Goal: Task Accomplishment & Management: Use online tool/utility

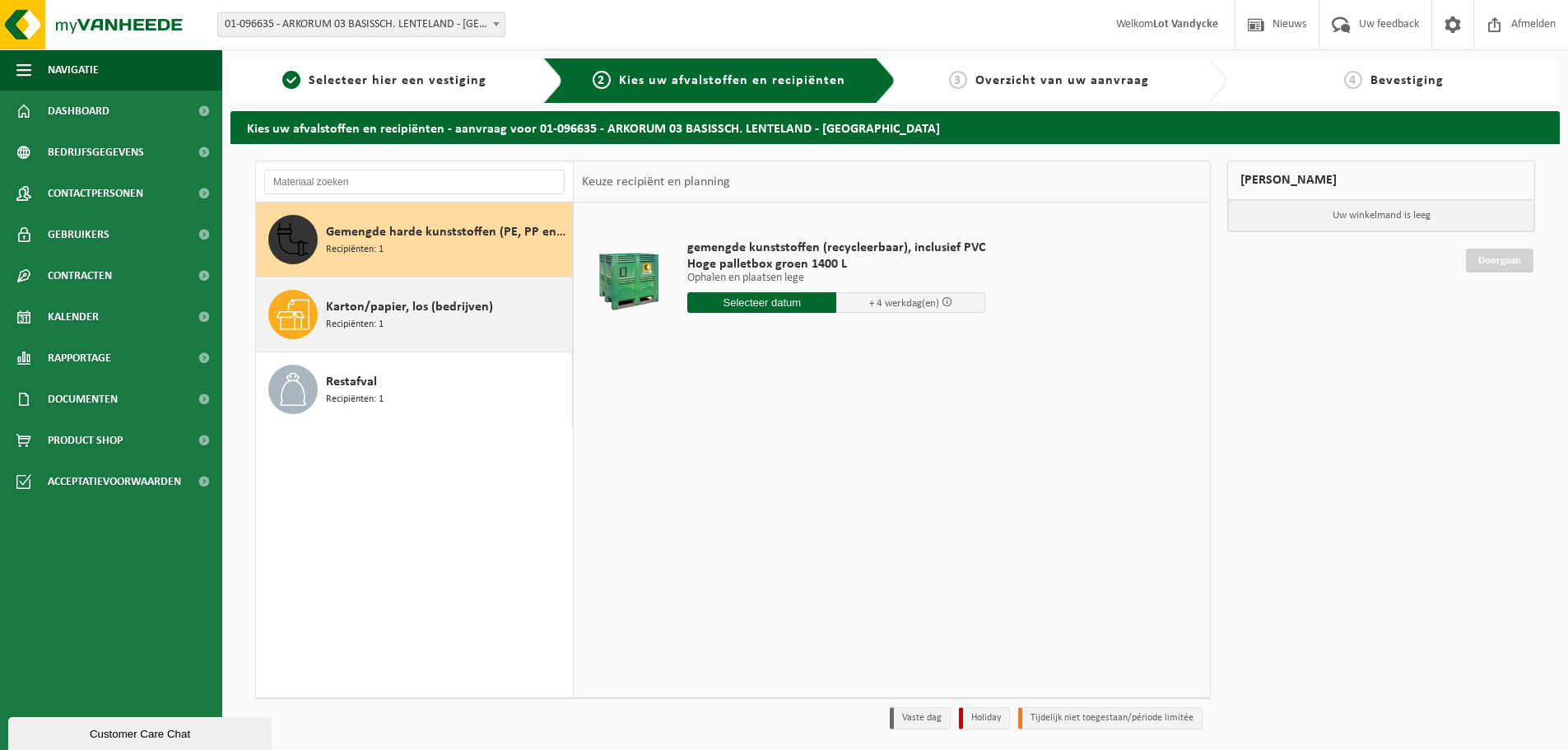
click at [394, 313] on span "Karton/papier, los (bedrijven)" at bounding box center [409, 307] width 167 height 20
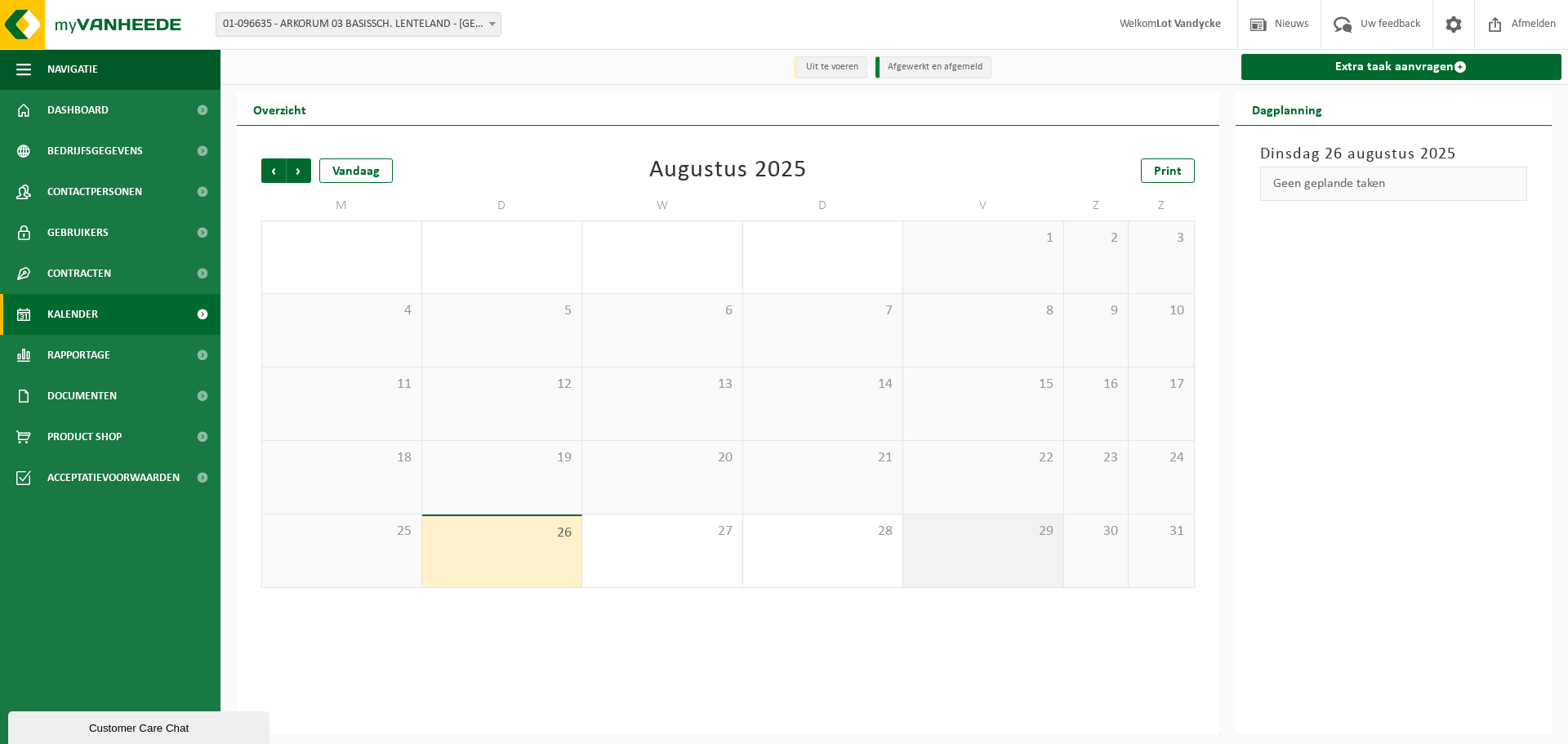
click at [971, 538] on span "29" at bounding box center [983, 532] width 144 height 18
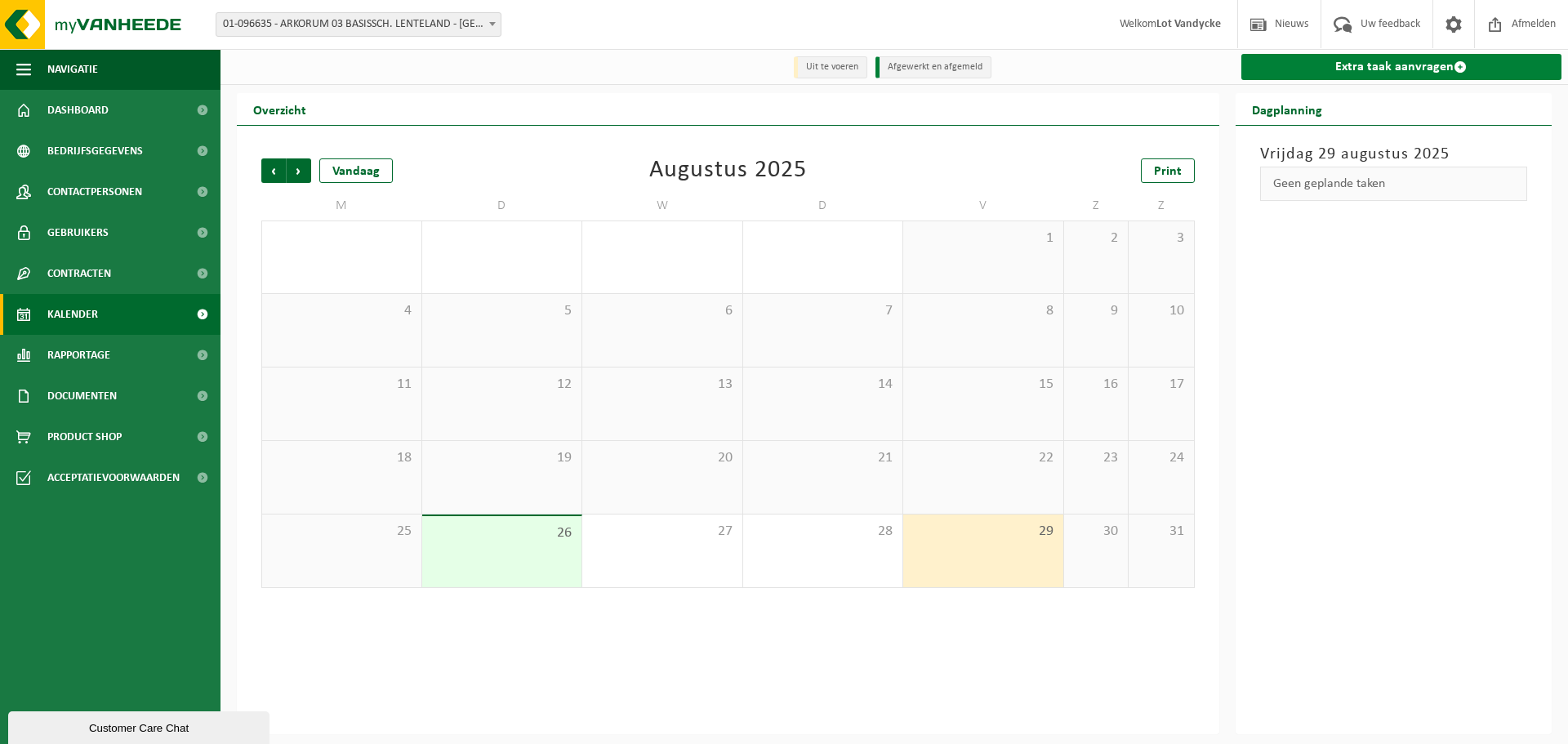
click at [1344, 72] on link "Extra taak aanvragen" at bounding box center [1402, 67] width 321 height 26
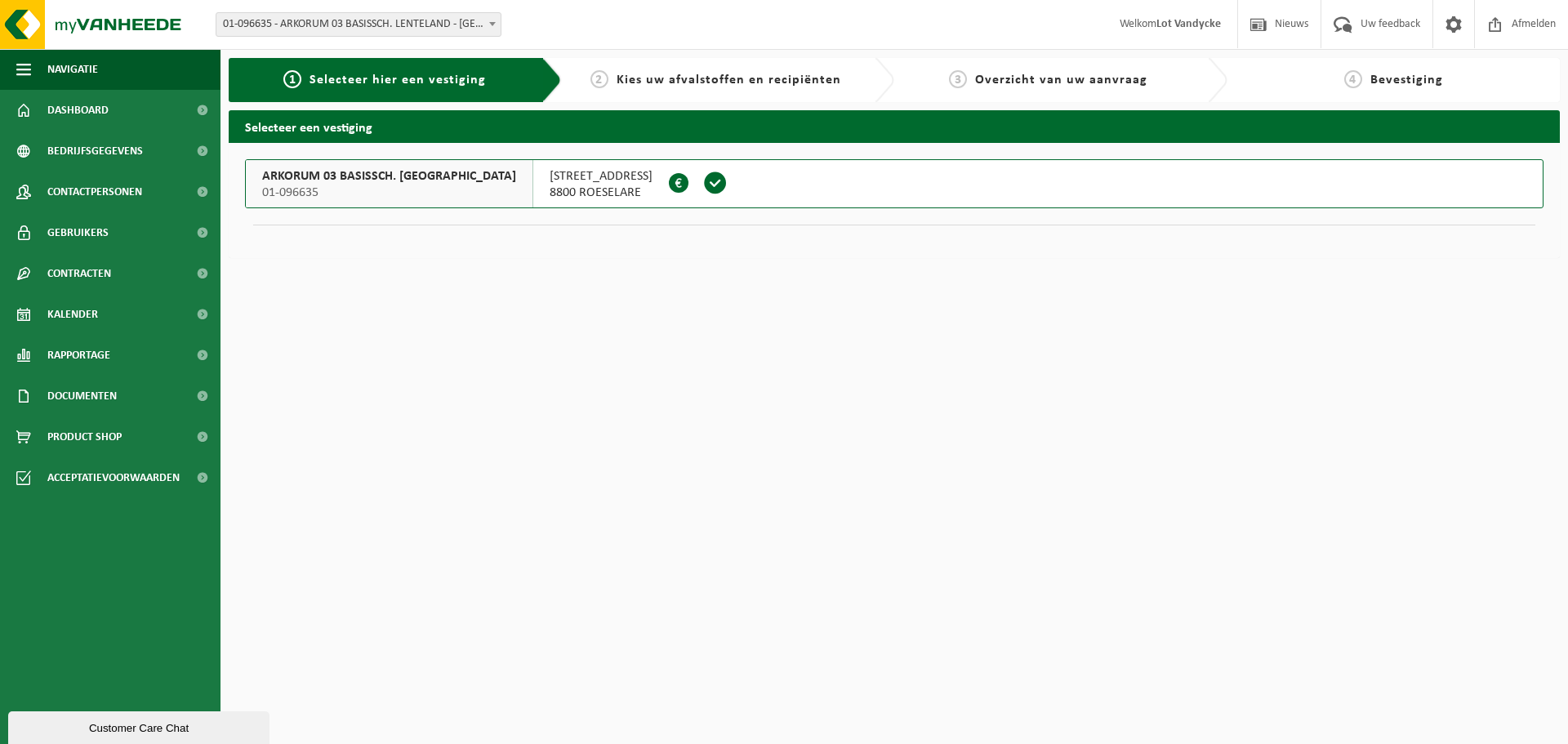
click at [550, 200] on span "8800 ROESELARE" at bounding box center [601, 193] width 103 height 16
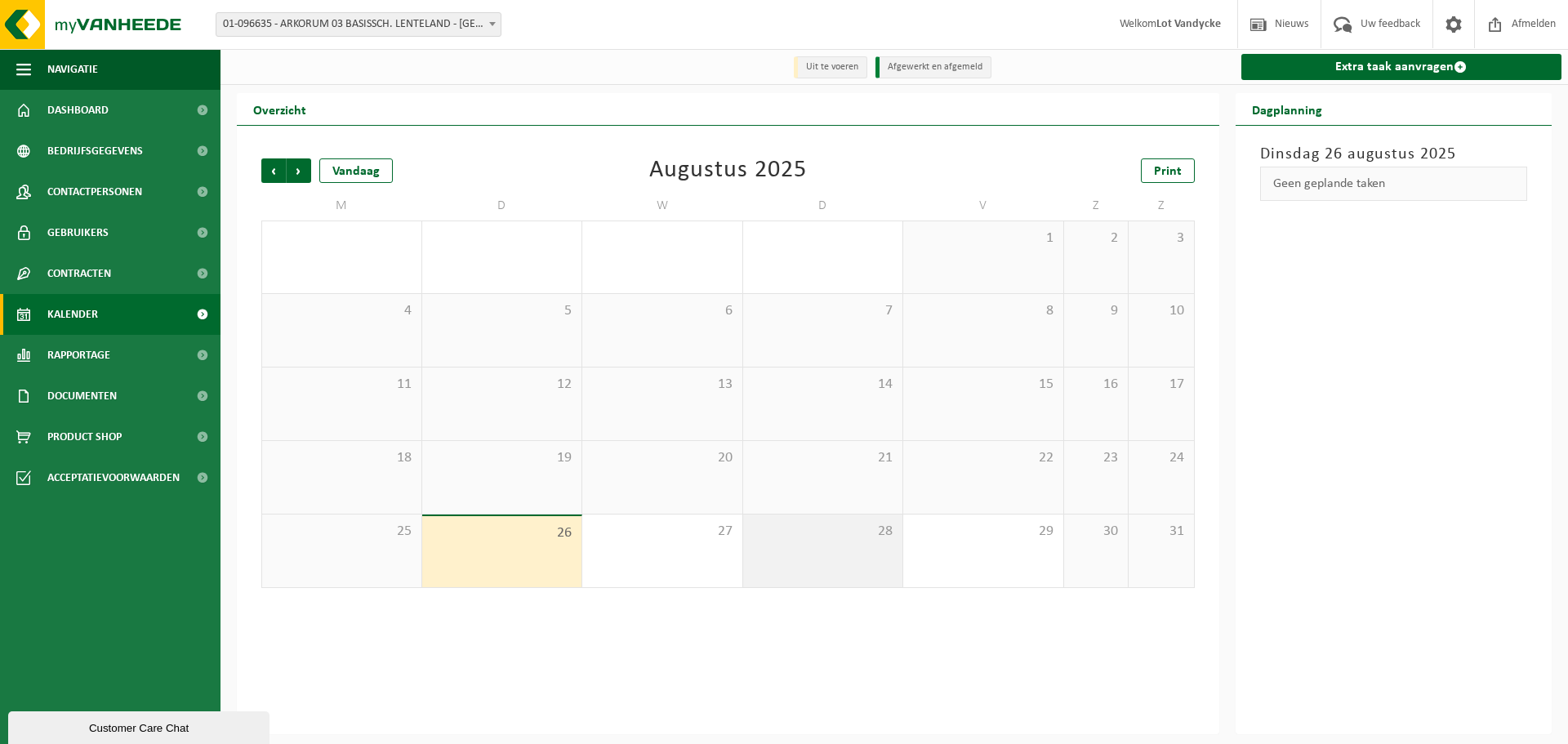
click at [813, 534] on span "28" at bounding box center [823, 532] width 144 height 18
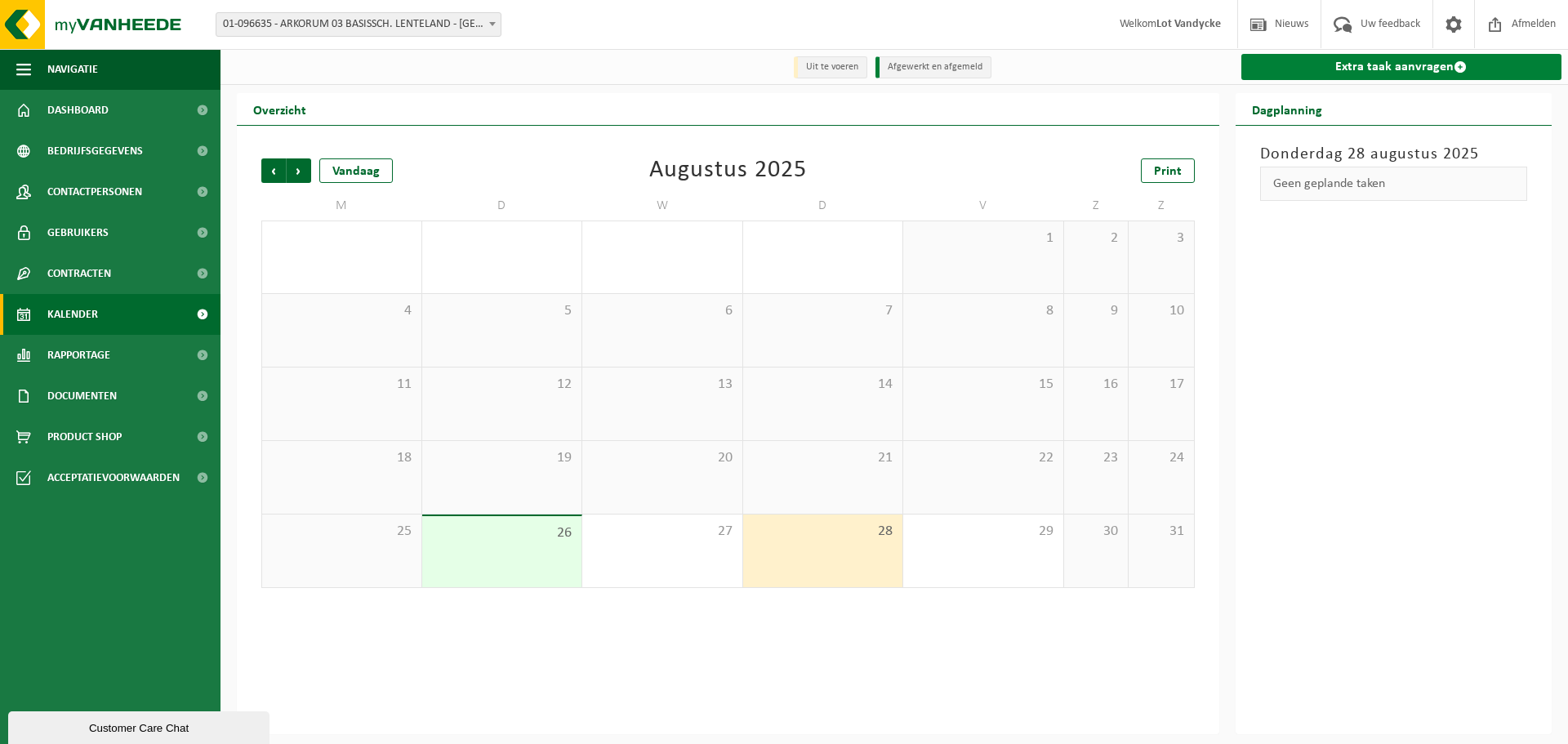
click at [1363, 68] on link "Extra taak aanvragen" at bounding box center [1402, 67] width 321 height 26
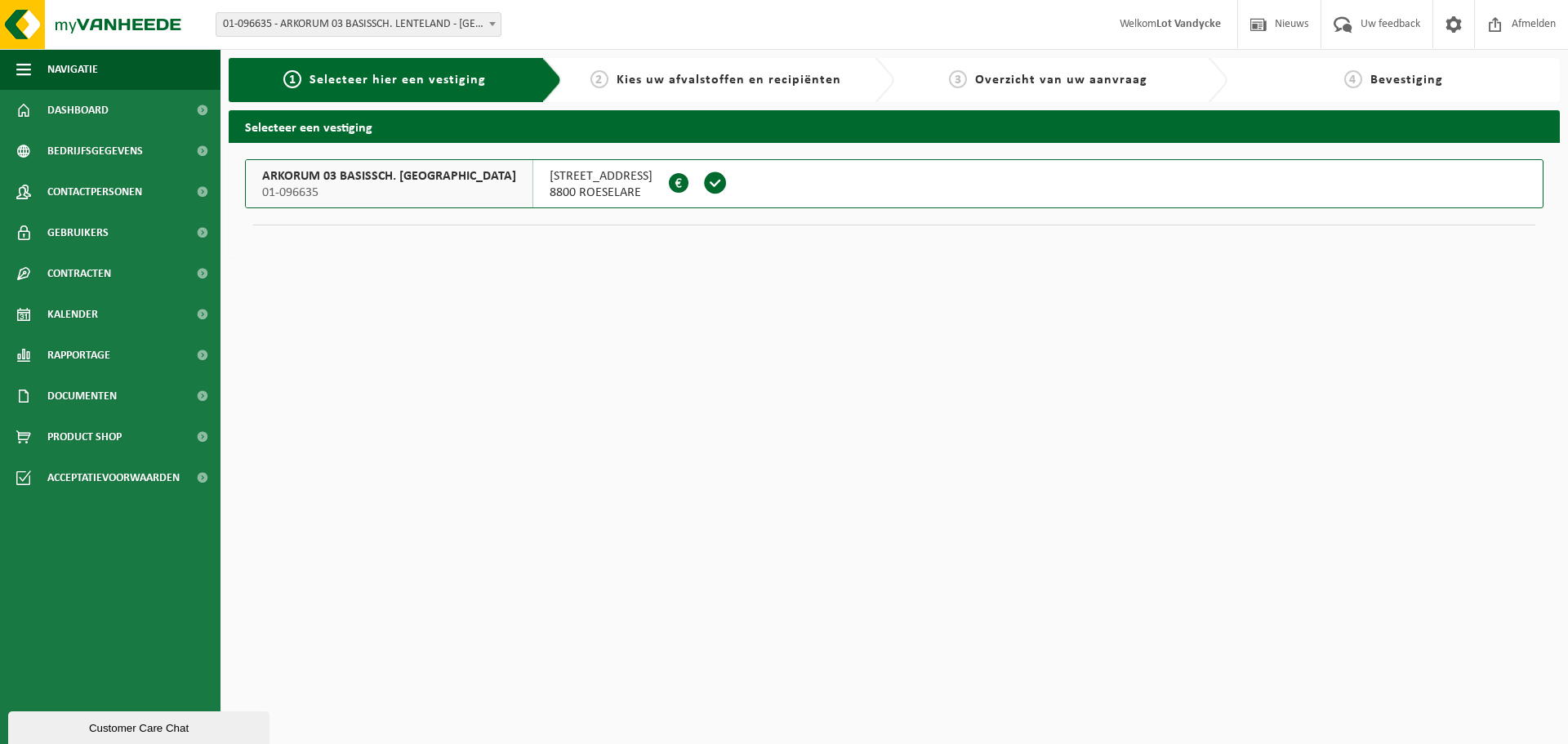
click at [373, 182] on span "ARKORUM 03 BASISSCH. [GEOGRAPHIC_DATA]" at bounding box center [388, 176] width 254 height 16
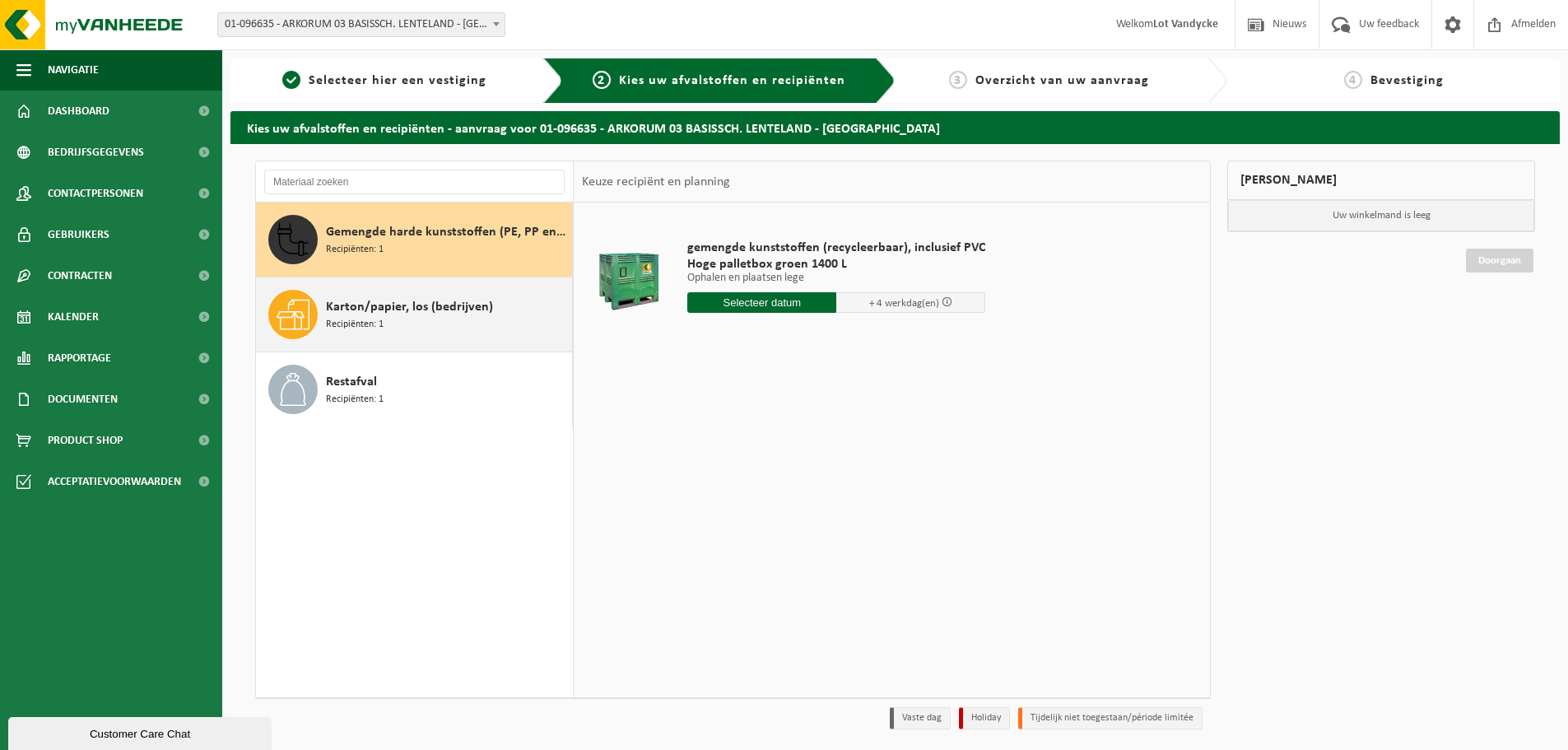
click at [336, 319] on span "Recipiënten: 1" at bounding box center [355, 325] width 58 height 16
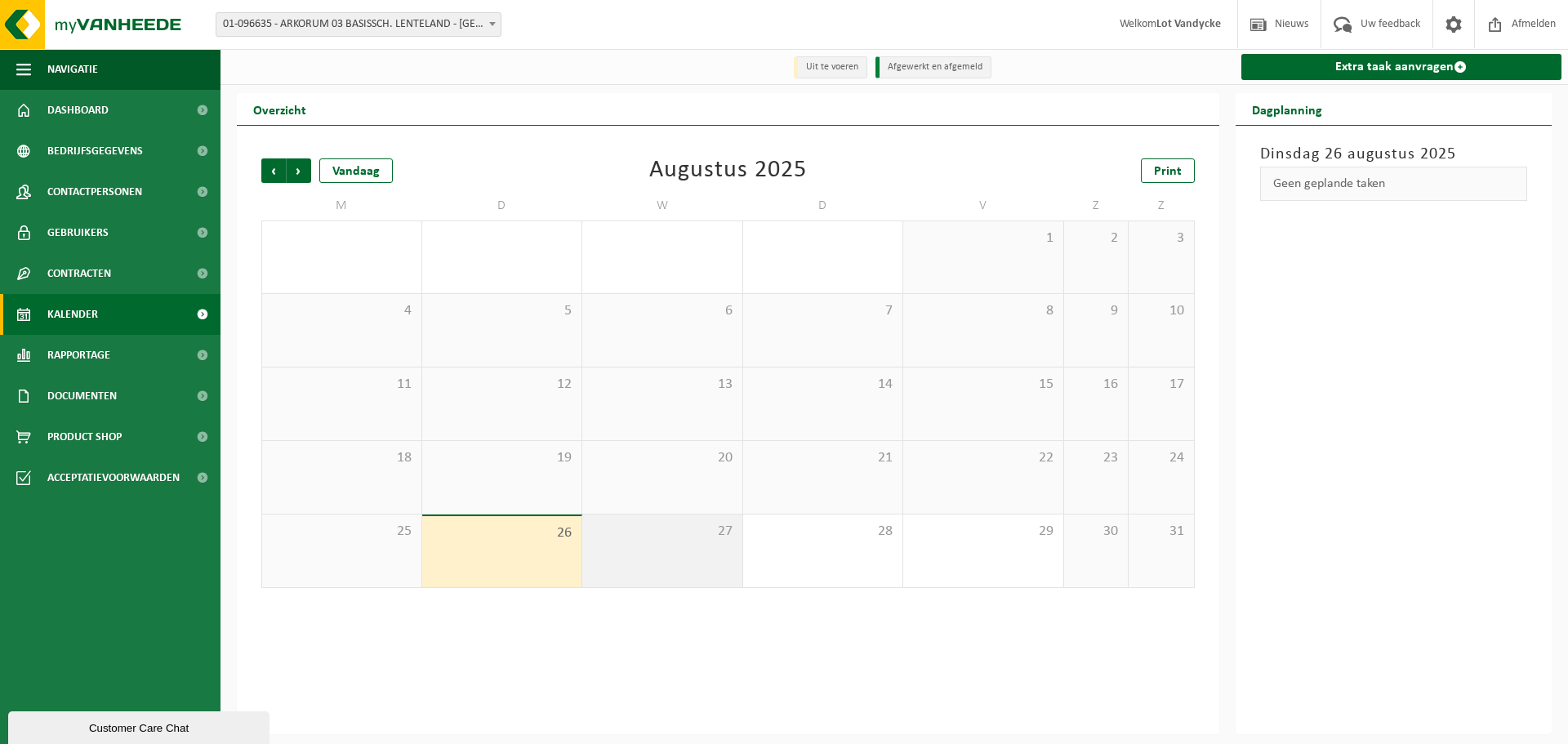
click at [709, 562] on div "27" at bounding box center [662, 551] width 160 height 73
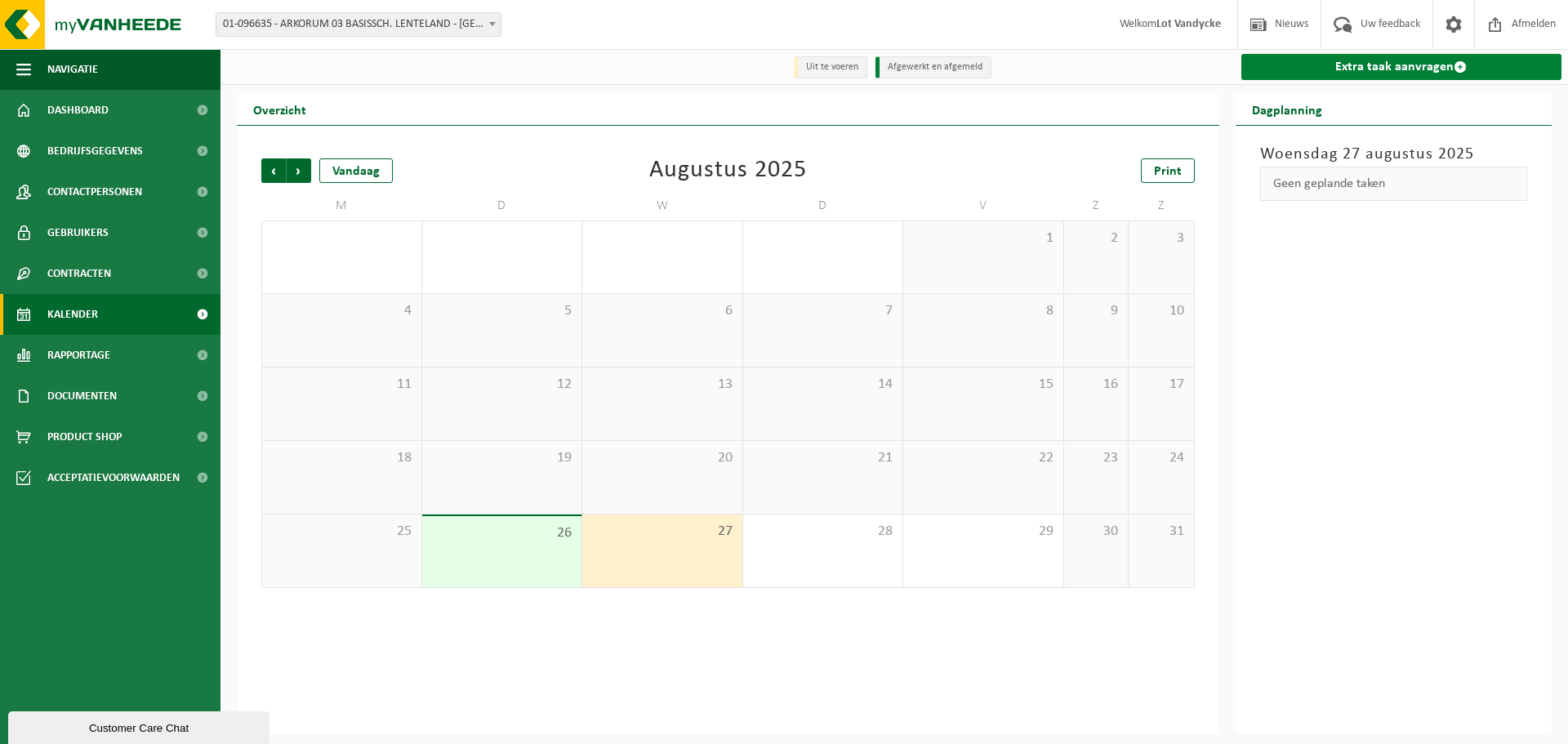
click at [1348, 65] on link "Extra taak aanvragen" at bounding box center [1402, 67] width 321 height 26
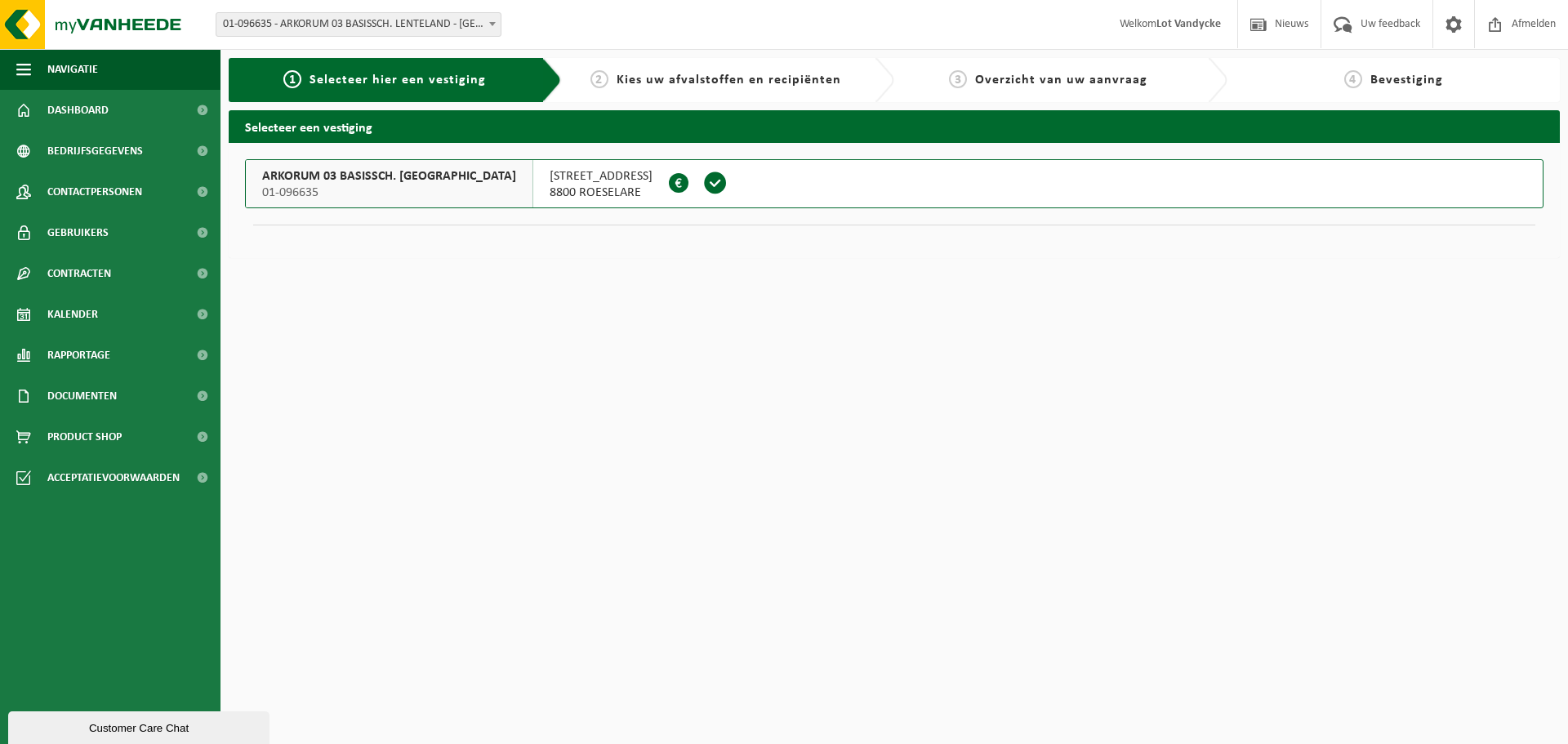
click at [291, 183] on span "ARKORUM 03 BASISSCH. LENTELAND" at bounding box center [388, 176] width 254 height 16
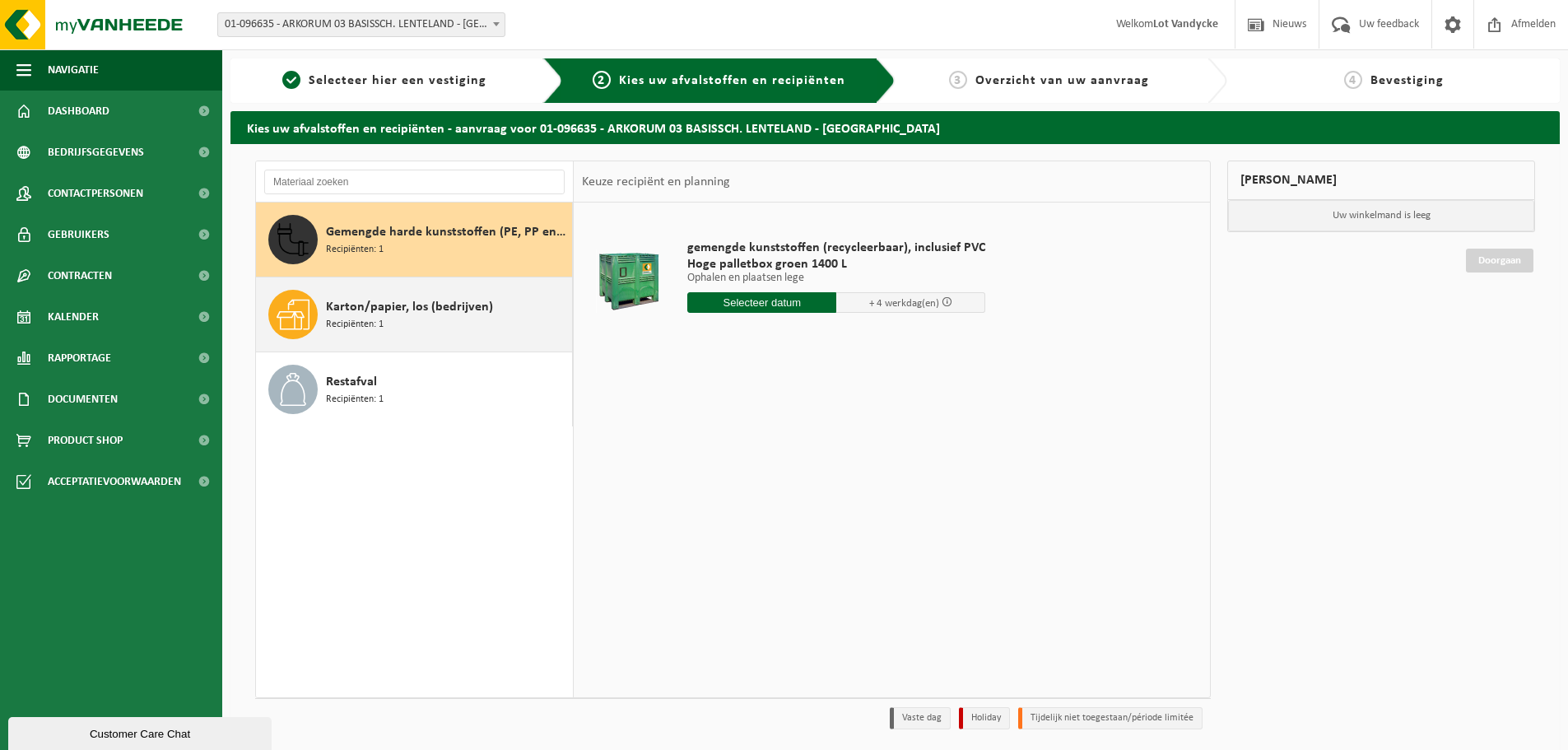
click at [364, 317] on span "Recipiënten: 1" at bounding box center [355, 325] width 58 height 16
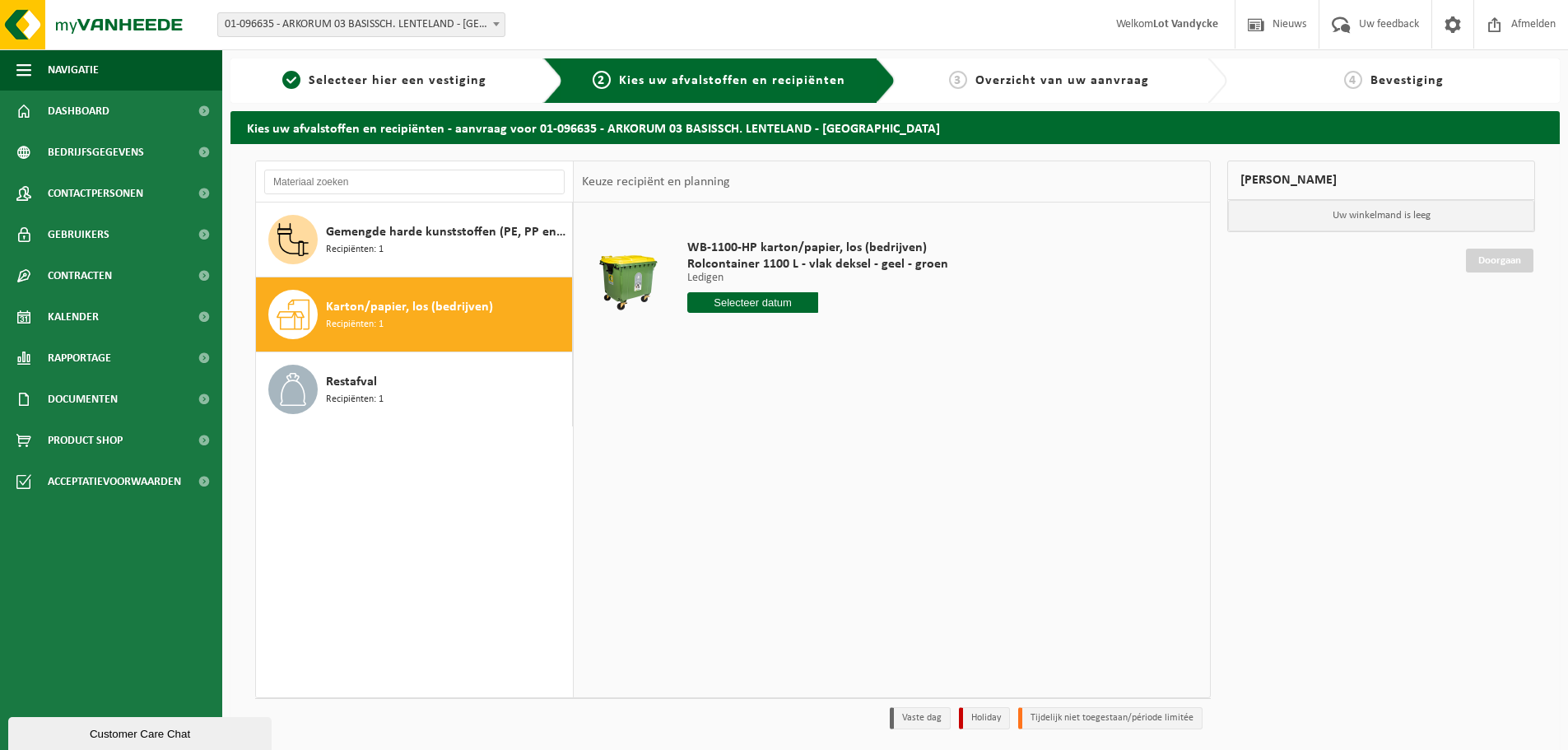
click at [781, 296] on input "text" at bounding box center [753, 302] width 131 height 21
click at [877, 341] on icon at bounding box center [874, 340] width 4 height 8
click at [702, 401] on div "1" at bounding box center [702, 396] width 29 height 26
type input "Van 2025-09-01"
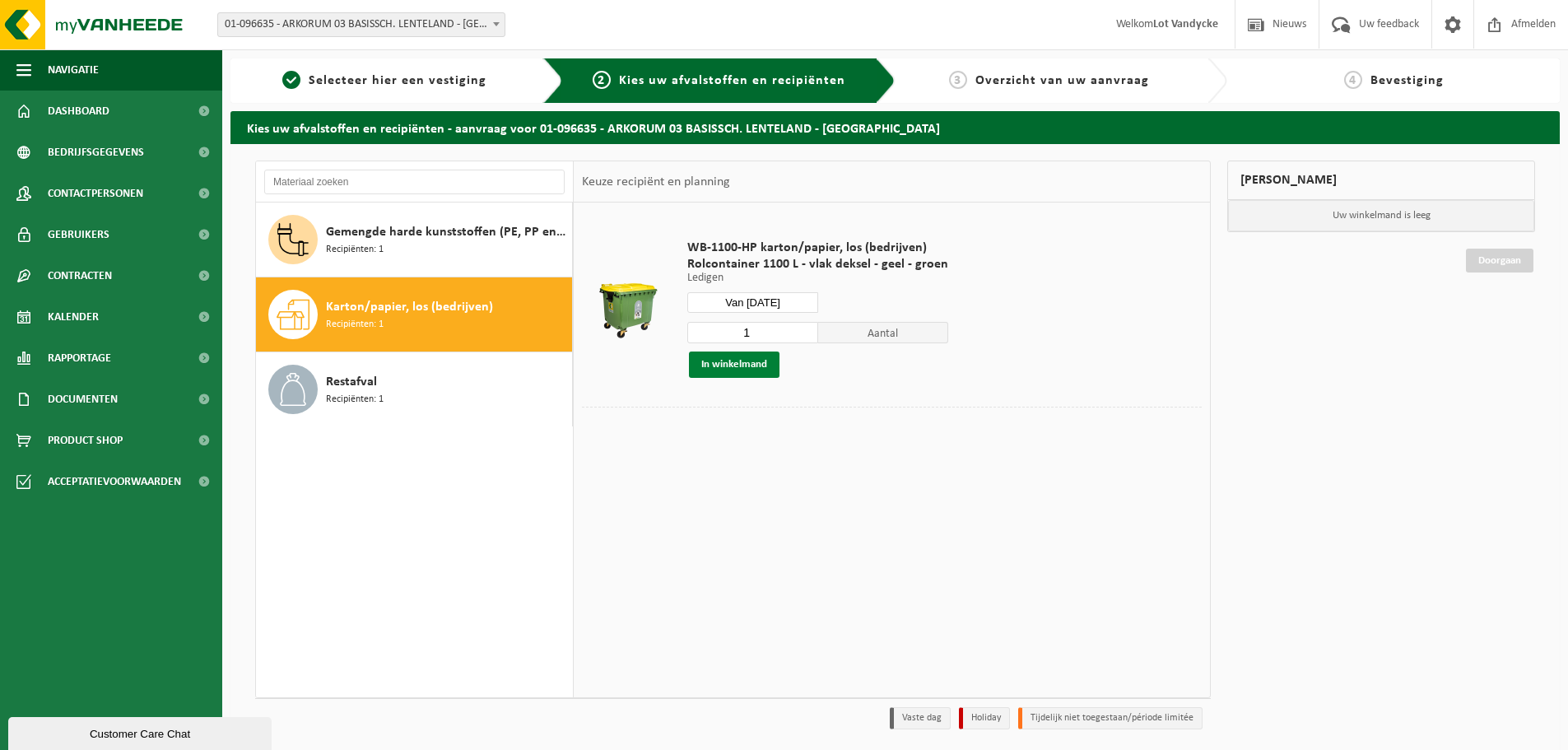
click at [743, 361] on button "In winkelmand" at bounding box center [734, 365] width 91 height 26
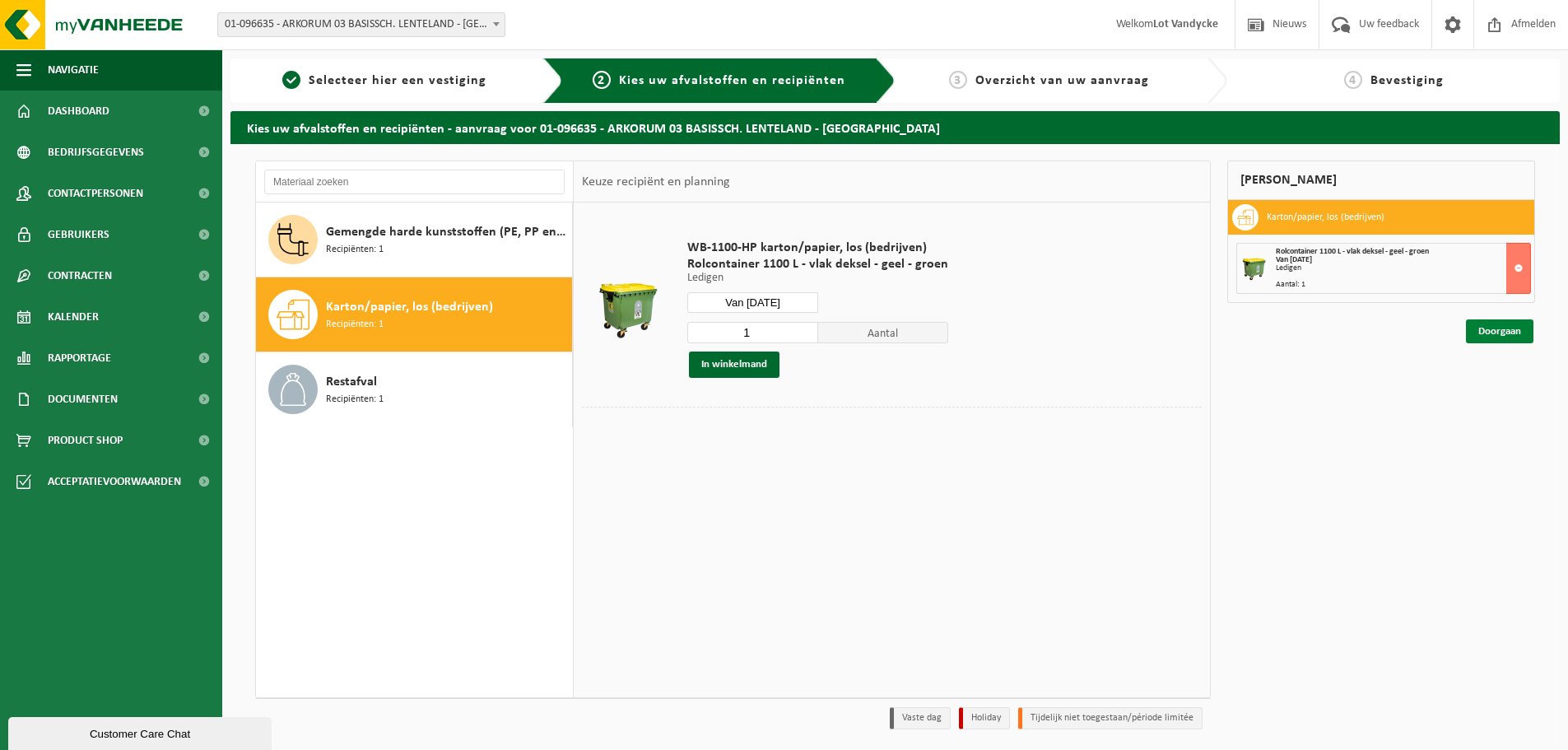
click at [1481, 333] on link "Doorgaan" at bounding box center [1500, 330] width 67 height 24
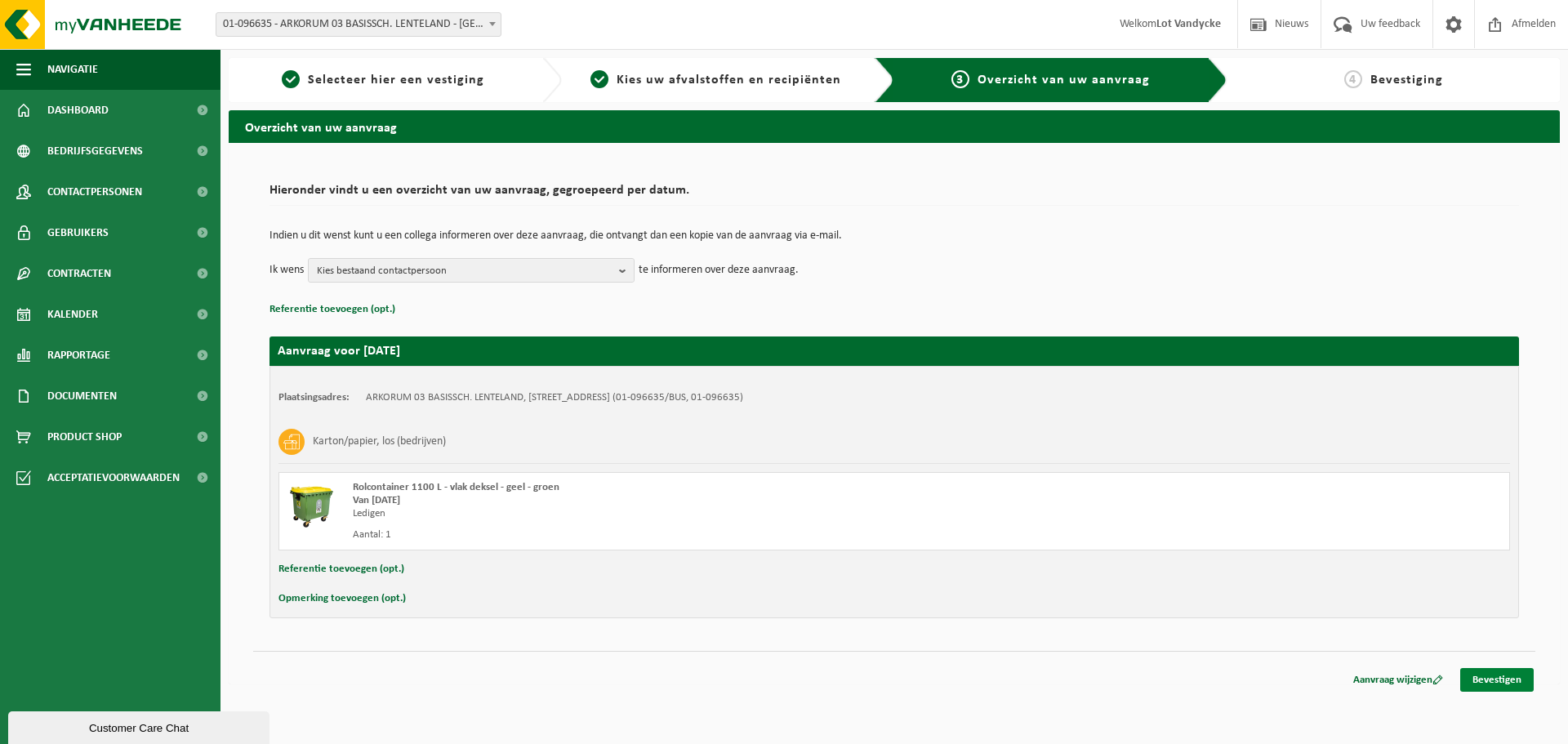
click at [1505, 682] on link "Bevestigen" at bounding box center [1496, 680] width 74 height 23
